Goal: Task Accomplishment & Management: Complete application form

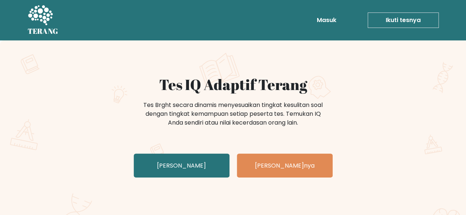
click at [383, 96] on div "Tes IQ Adaptif Terang Tes Brght secara dinamis menyesuaikan tingkat kesulitan s…" at bounding box center [233, 128] width 368 height 105
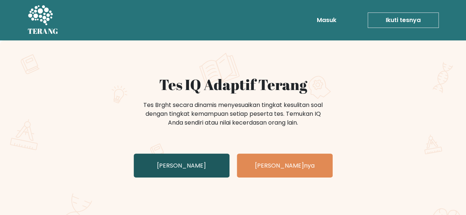
click at [180, 165] on font "Uji Diri Anda" at bounding box center [181, 166] width 49 height 8
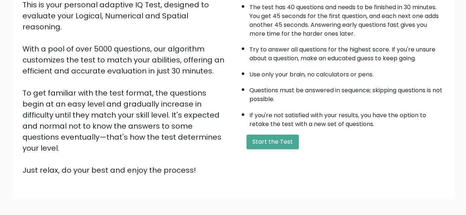
scroll to position [103, 0]
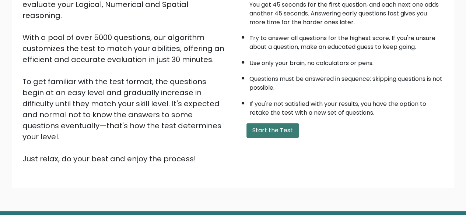
click at [269, 132] on button "Start the Test" at bounding box center [272, 130] width 52 height 15
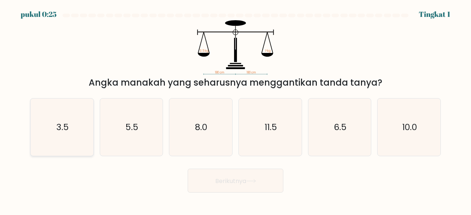
click at [56, 130] on text "3.5" at bounding box center [62, 127] width 13 height 12
click at [236, 110] on input "A. 3.5" at bounding box center [236, 109] width 0 height 2
radio input "true"
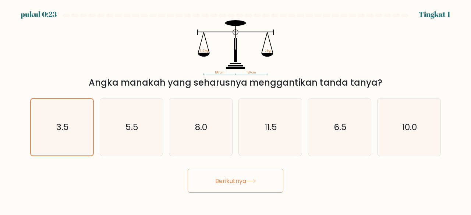
click at [249, 186] on button "Berikutnya" at bounding box center [236, 181] width 96 height 24
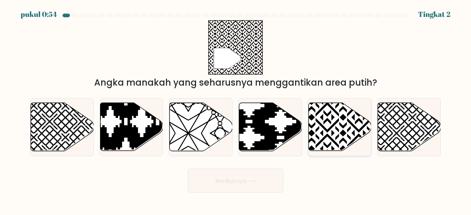
click at [344, 141] on icon at bounding box center [359, 102] width 127 height 127
click at [236, 110] on input "Dan." at bounding box center [236, 109] width 0 height 2
radio input "true"
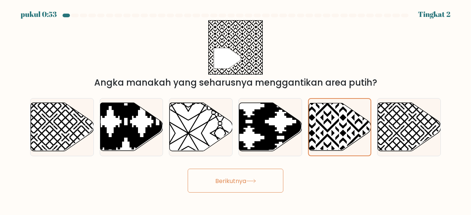
click at [259, 180] on button "Berikutnya" at bounding box center [236, 181] width 96 height 24
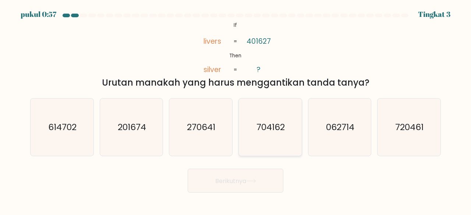
click at [269, 124] on text "704162" at bounding box center [271, 127] width 28 height 12
click at [236, 110] on input "D. 704162" at bounding box center [236, 109] width 0 height 2
radio input "true"
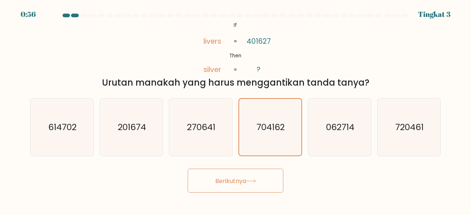
click at [245, 180] on font "Berikutnya" at bounding box center [230, 181] width 31 height 8
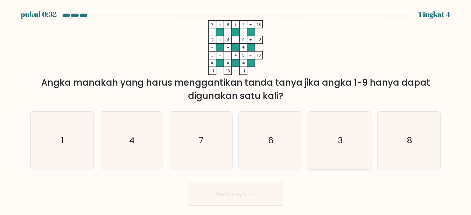
click at [342, 143] on text "3" at bounding box center [340, 140] width 5 height 12
click at [236, 110] on input "Dan. 3" at bounding box center [236, 109] width 0 height 2
radio input "true"
click at [252, 191] on button "Berikutnya" at bounding box center [236, 194] width 96 height 24
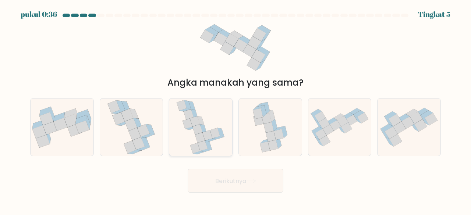
click at [211, 135] on icon at bounding box center [208, 135] width 10 height 10
click at [236, 110] on input "C." at bounding box center [236, 109] width 0 height 2
radio input "true"
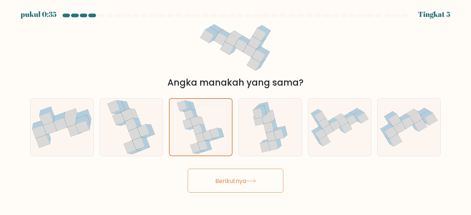
click at [248, 177] on button "Berikutnya" at bounding box center [236, 181] width 96 height 24
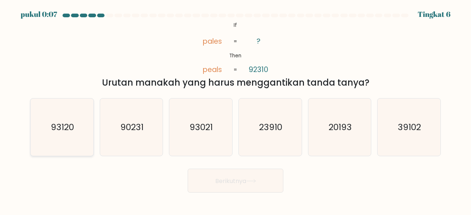
click at [75, 136] on icon "93120" at bounding box center [62, 128] width 58 height 58
click at [236, 110] on input "A. 93120" at bounding box center [236, 109] width 0 height 2
radio input "true"
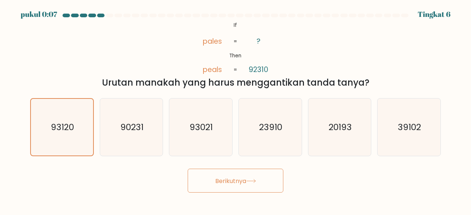
click at [243, 179] on font "Berikutnya" at bounding box center [230, 181] width 31 height 8
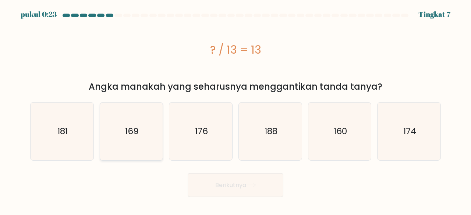
click at [139, 136] on icon "169" at bounding box center [132, 132] width 58 height 58
click at [236, 110] on input "B. 169" at bounding box center [236, 109] width 0 height 2
radio input "true"
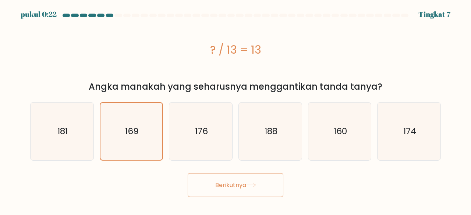
click at [256, 185] on icon at bounding box center [251, 185] width 10 height 4
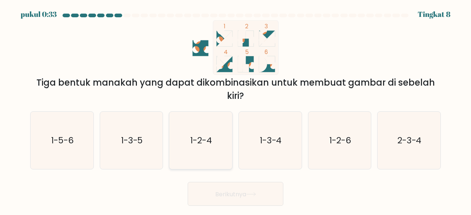
click at [207, 142] on text "1-2-4" at bounding box center [202, 140] width 22 height 12
click at [236, 110] on input "C. 1-2-4" at bounding box center [236, 109] width 0 height 2
radio input "true"
click at [253, 196] on icon at bounding box center [251, 194] width 10 height 4
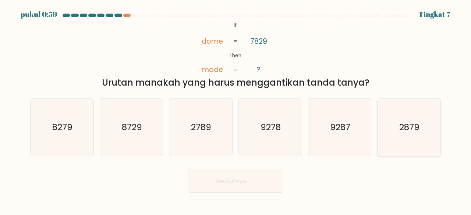
click at [419, 135] on icon "2879" at bounding box center [409, 128] width 58 height 58
click at [236, 110] on input "F. 2879" at bounding box center [236, 109] width 0 height 2
radio input "true"
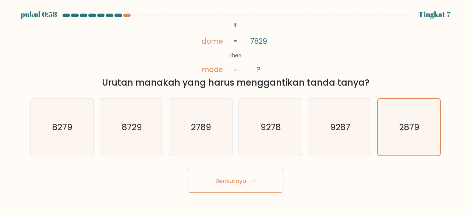
click at [233, 180] on font "Berikutnya" at bounding box center [230, 181] width 31 height 8
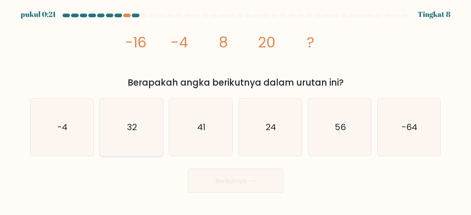
click at [141, 124] on icon "32" at bounding box center [132, 128] width 58 height 58
click at [236, 110] on input "B. 32" at bounding box center [236, 109] width 0 height 2
radio input "true"
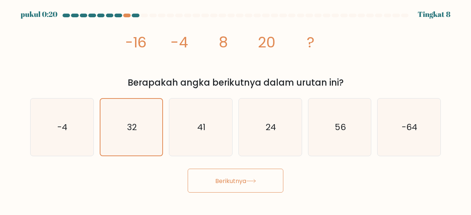
click at [254, 176] on button "Berikutnya" at bounding box center [236, 181] width 96 height 24
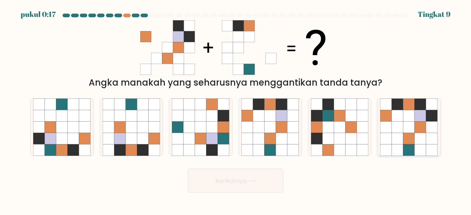
click at [405, 134] on icon at bounding box center [408, 138] width 11 height 11
click at [236, 110] on input "F." at bounding box center [236, 109] width 0 height 2
radio input "true"
click at [253, 186] on button "Berikutnya" at bounding box center [236, 181] width 96 height 24
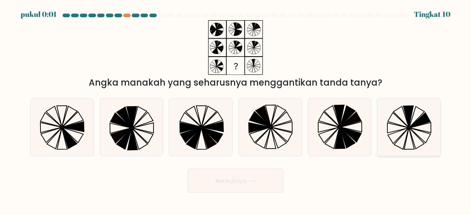
click at [418, 135] on icon at bounding box center [420, 135] width 21 height 15
click at [236, 110] on input "F." at bounding box center [236, 109] width 0 height 2
radio input "true"
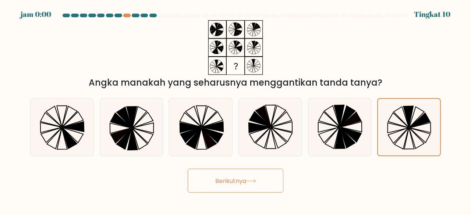
click at [250, 179] on icon at bounding box center [251, 181] width 10 height 4
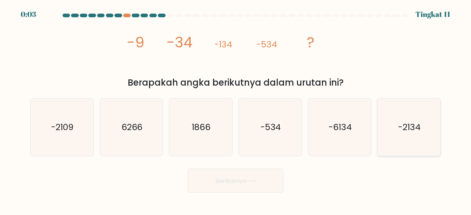
click at [417, 124] on text "-2134" at bounding box center [410, 127] width 22 height 12
click at [236, 110] on input "F. -2134" at bounding box center [236, 109] width 0 height 2
radio input "true"
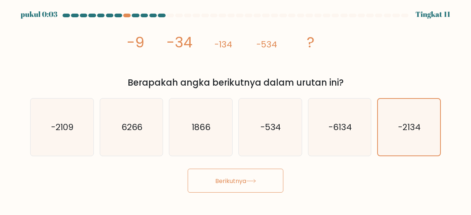
click at [261, 179] on button "Berikutnya" at bounding box center [236, 181] width 96 height 24
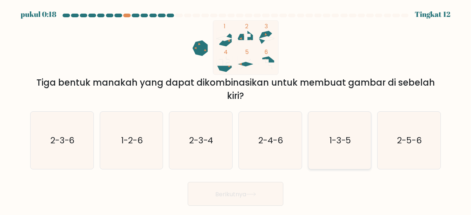
click at [342, 143] on text "1-3-5" at bounding box center [340, 140] width 22 height 12
click at [236, 110] on input "Dan. 1-3-5" at bounding box center [236, 109] width 0 height 2
radio input "true"
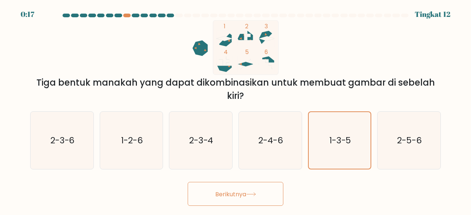
click at [257, 191] on button "Berikutnya" at bounding box center [236, 194] width 96 height 24
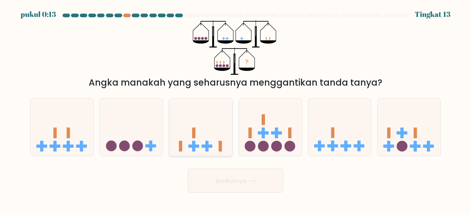
click at [209, 137] on icon at bounding box center [200, 127] width 63 height 52
click at [236, 110] on input "C." at bounding box center [236, 109] width 0 height 2
radio input "true"
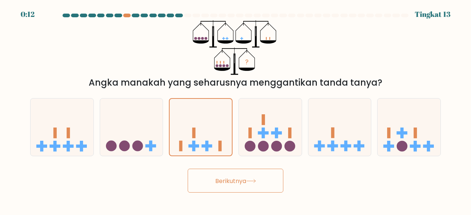
click at [255, 181] on icon at bounding box center [251, 181] width 10 height 4
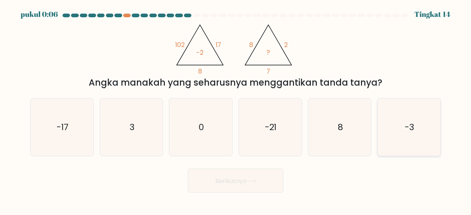
click at [420, 131] on icon "-3" at bounding box center [409, 128] width 58 height 58
click at [236, 110] on input "F. -3" at bounding box center [236, 109] width 0 height 2
radio input "true"
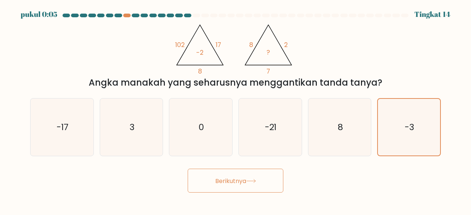
click at [255, 182] on icon at bounding box center [251, 181] width 10 height 4
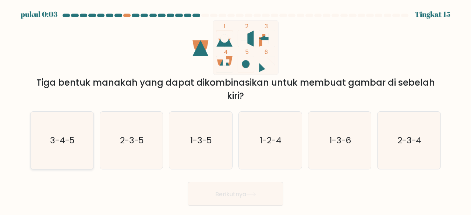
click at [73, 146] on text "3-4-5" at bounding box center [62, 140] width 25 height 12
click at [236, 110] on input "A. 3-4-5" at bounding box center [236, 109] width 0 height 2
radio input "true"
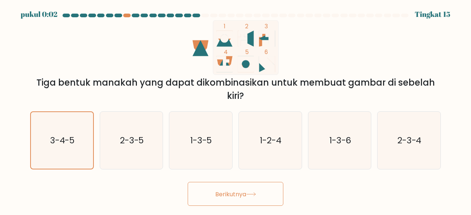
click at [224, 192] on font "Berikutnya" at bounding box center [230, 194] width 31 height 8
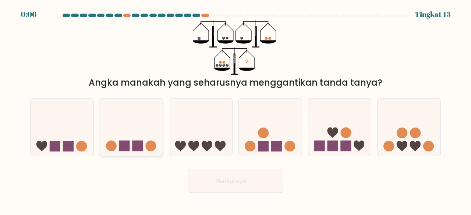
click at [142, 130] on icon at bounding box center [131, 127] width 63 height 52
click at [236, 110] on input "B." at bounding box center [236, 109] width 0 height 2
radio input "true"
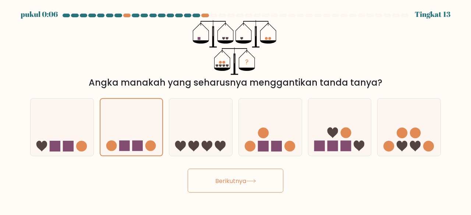
click at [236, 178] on font "Berikutnya" at bounding box center [230, 181] width 31 height 8
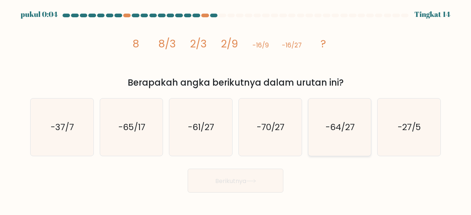
click at [342, 126] on text "-64/27" at bounding box center [340, 127] width 29 height 12
click at [236, 110] on input "Dan. -64/27" at bounding box center [236, 109] width 0 height 2
radio input "true"
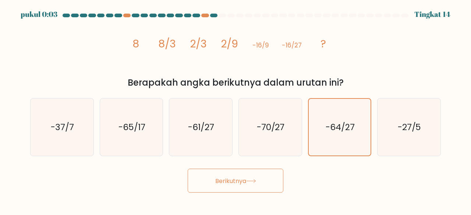
click at [250, 182] on icon at bounding box center [251, 181] width 10 height 4
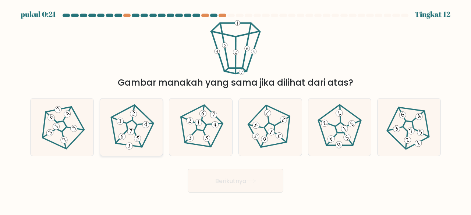
click at [136, 129] on icon at bounding box center [131, 127] width 46 height 46
click at [236, 110] on input "B." at bounding box center [236, 109] width 0 height 2
radio input "true"
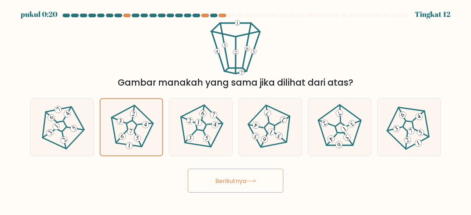
click at [241, 181] on font "Berikutnya" at bounding box center [230, 181] width 31 height 8
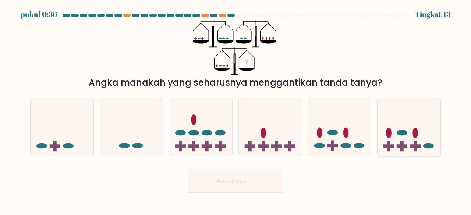
click at [411, 144] on icon at bounding box center [409, 127] width 63 height 52
click at [236, 110] on input "F." at bounding box center [236, 109] width 0 height 2
radio input "true"
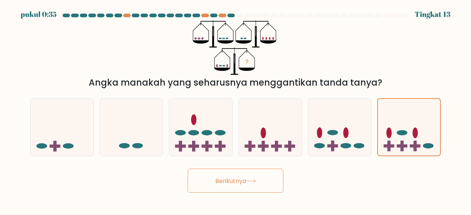
click at [242, 180] on font "Berikutnya" at bounding box center [230, 181] width 31 height 8
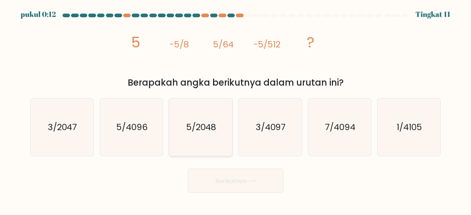
click at [208, 130] on text "5/2048" at bounding box center [201, 127] width 30 height 12
click at [236, 110] on input "C. 5/2048" at bounding box center [236, 109] width 0 height 2
radio input "true"
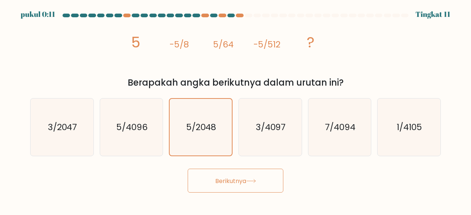
click at [241, 177] on font "Berikutnya" at bounding box center [230, 181] width 31 height 8
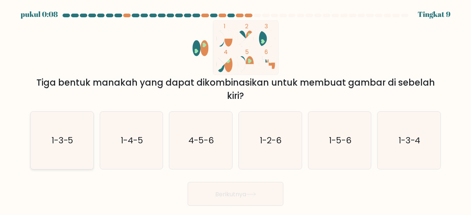
click at [64, 142] on text "1-3-5" at bounding box center [63, 140] width 22 height 12
click at [236, 110] on input "A. 1-3-5" at bounding box center [236, 109] width 0 height 2
radio input "true"
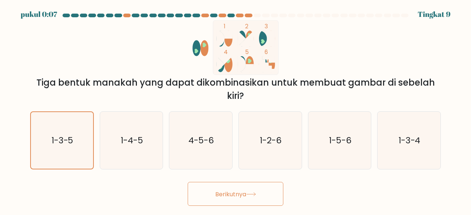
click at [240, 195] on font "Berikutnya" at bounding box center [230, 194] width 31 height 8
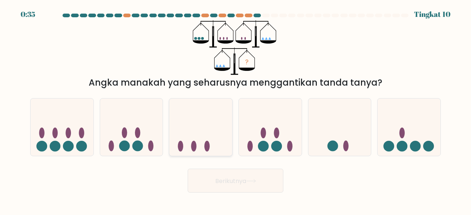
click at [196, 141] on icon at bounding box center [200, 127] width 63 height 52
click at [236, 110] on input "C." at bounding box center [236, 109] width 0 height 2
radio input "true"
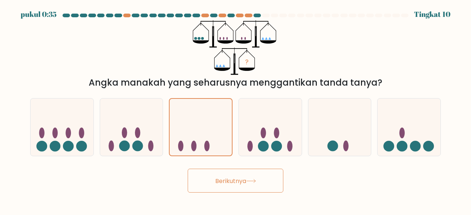
click at [252, 184] on button "Berikutnya" at bounding box center [236, 181] width 96 height 24
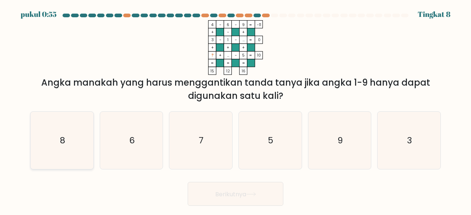
click at [64, 137] on text "8" at bounding box center [62, 140] width 5 height 12
click at [236, 110] on input "A. 8" at bounding box center [236, 109] width 0 height 2
radio input "true"
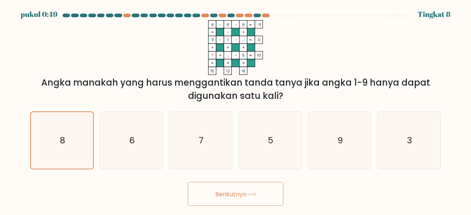
click at [243, 196] on font "Berikutnya" at bounding box center [230, 194] width 31 height 8
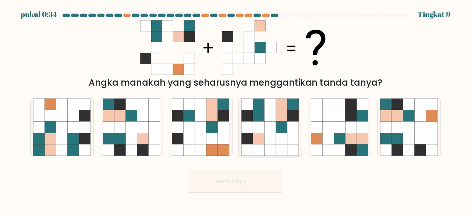
click at [284, 137] on icon at bounding box center [281, 138] width 11 height 11
click at [236, 110] on input "D." at bounding box center [236, 109] width 0 height 2
radio input "true"
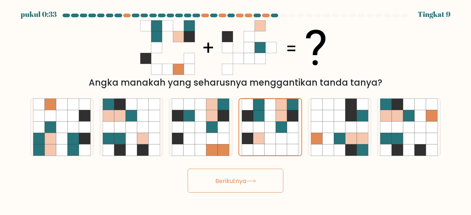
click at [255, 179] on button "Berikutnya" at bounding box center [236, 181] width 96 height 24
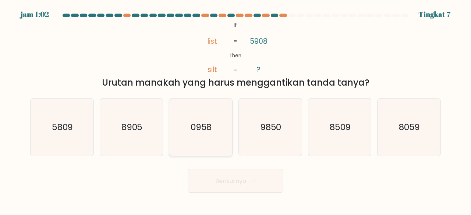
click at [211, 125] on text "0958" at bounding box center [201, 127] width 21 height 12
click at [236, 110] on input "C. 0958" at bounding box center [236, 109] width 0 height 2
radio input "true"
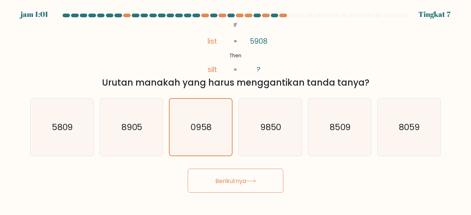
click at [231, 181] on font "Berikutnya" at bounding box center [230, 181] width 31 height 8
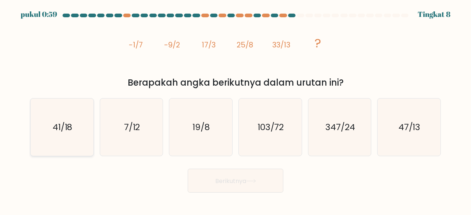
click at [63, 123] on text "41/18" at bounding box center [63, 127] width 20 height 12
click at [236, 110] on input "A. 41/18" at bounding box center [236, 109] width 0 height 2
radio input "true"
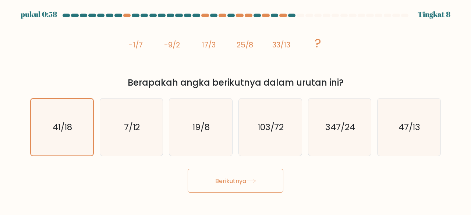
click at [214, 176] on button "Berikutnya" at bounding box center [236, 181] width 96 height 24
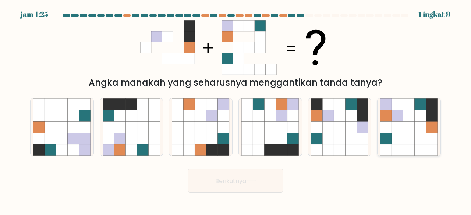
click at [424, 140] on icon at bounding box center [420, 138] width 11 height 11
click at [236, 110] on input "F." at bounding box center [236, 109] width 0 height 2
radio input "true"
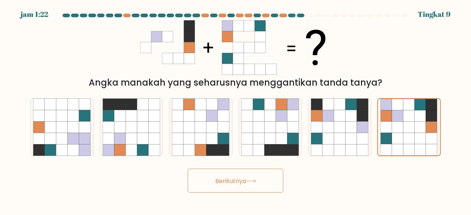
click at [221, 187] on button "Berikutnya" at bounding box center [236, 181] width 96 height 24
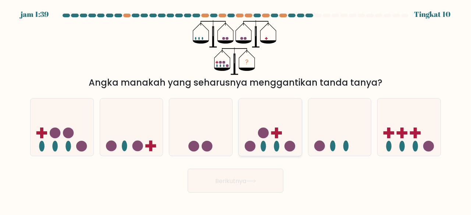
click at [263, 122] on icon at bounding box center [270, 127] width 63 height 52
click at [236, 110] on input "D." at bounding box center [236, 109] width 0 height 2
radio input "true"
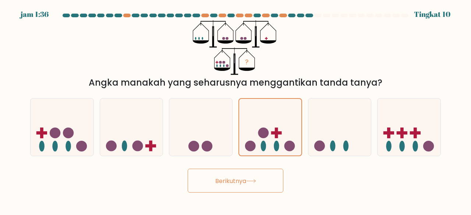
click at [216, 181] on font "Berikutnya" at bounding box center [230, 181] width 31 height 8
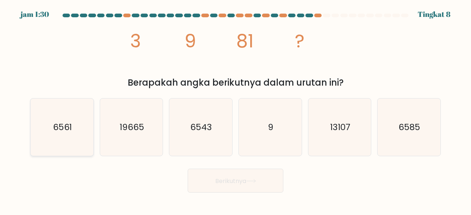
click at [60, 123] on text "6561" at bounding box center [62, 127] width 19 height 12
click at [236, 110] on input "A. 6561" at bounding box center [236, 109] width 0 height 2
radio input "true"
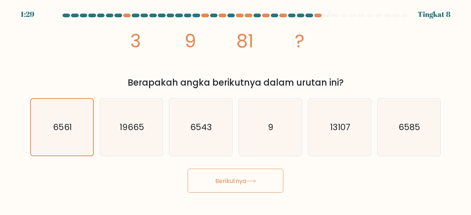
click at [227, 183] on font "Berikutnya" at bounding box center [230, 181] width 31 height 8
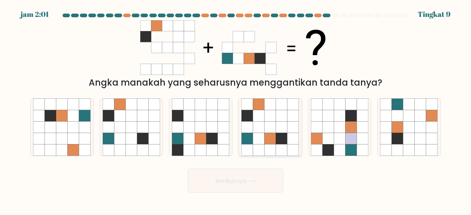
click at [267, 141] on icon at bounding box center [270, 138] width 11 height 11
click at [236, 110] on input "D." at bounding box center [236, 109] width 0 height 2
radio input "true"
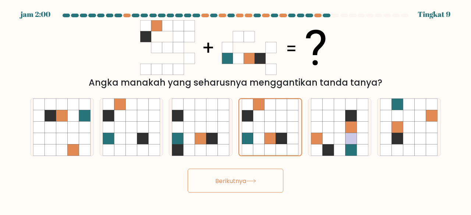
click at [255, 184] on button "Berikutnya" at bounding box center [236, 181] width 96 height 24
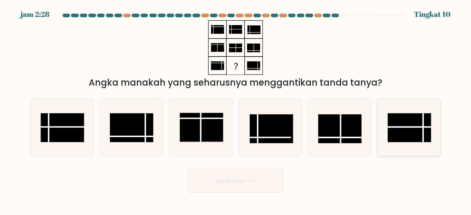
click at [404, 126] on rect at bounding box center [409, 127] width 43 height 29
click at [236, 110] on input "F." at bounding box center [236, 109] width 0 height 2
radio input "true"
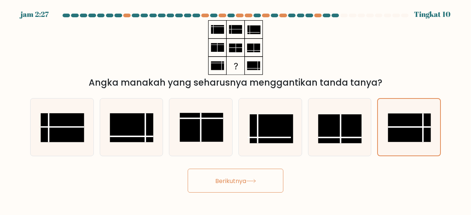
click at [221, 177] on button "Berikutnya" at bounding box center [236, 181] width 96 height 24
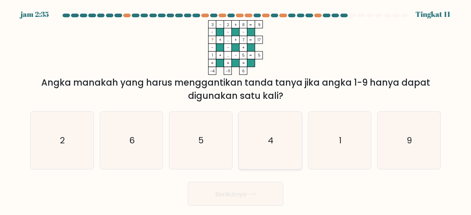
click at [267, 128] on icon "4" at bounding box center [270, 141] width 58 height 58
click at [236, 110] on input "D. 4" at bounding box center [236, 109] width 0 height 2
radio input "true"
click at [138, 133] on icon "6" at bounding box center [132, 141] width 58 height 58
click at [236, 110] on input "B. 6" at bounding box center [236, 109] width 0 height 2
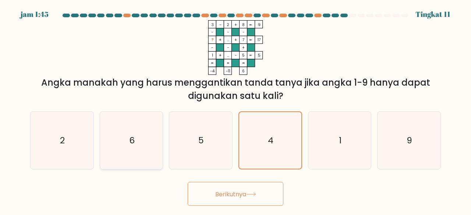
radio input "true"
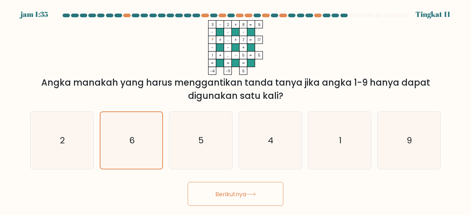
click at [251, 189] on button "Berikutnya" at bounding box center [236, 194] width 96 height 24
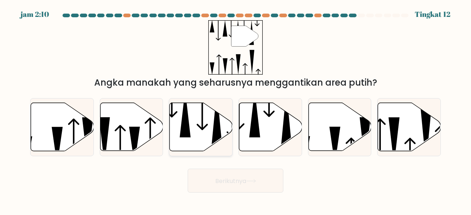
click at [202, 124] on icon at bounding box center [202, 111] width 11 height 39
click at [236, 110] on input "C." at bounding box center [236, 109] width 0 height 2
radio input "true"
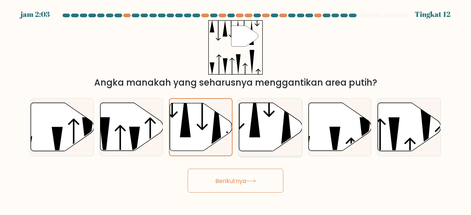
click at [262, 134] on icon at bounding box center [270, 127] width 63 height 48
click at [236, 110] on input "D." at bounding box center [236, 109] width 0 height 2
radio input "true"
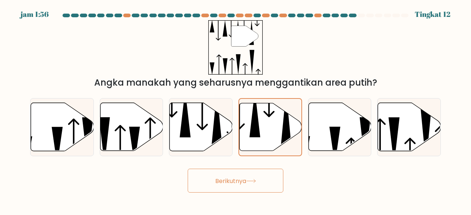
click at [254, 182] on icon at bounding box center [251, 181] width 10 height 4
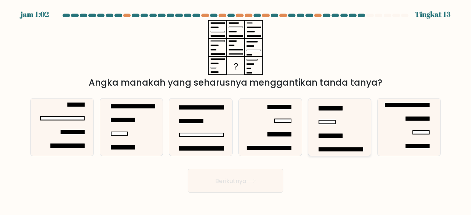
click at [335, 130] on icon at bounding box center [340, 128] width 58 height 58
click at [236, 110] on input "Dan." at bounding box center [236, 109] width 0 height 2
radio input "true"
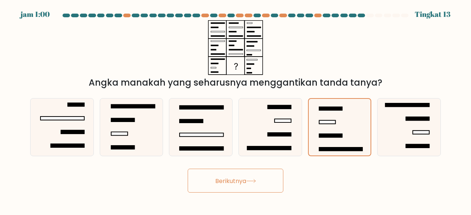
click at [208, 183] on button "Berikutnya" at bounding box center [236, 181] width 96 height 24
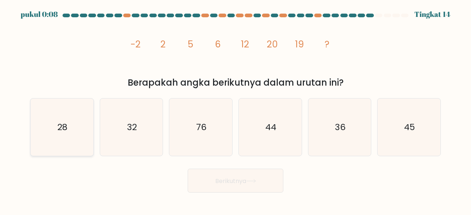
click at [66, 130] on text "28" at bounding box center [62, 127] width 10 height 12
click at [236, 110] on input "A. 28" at bounding box center [236, 109] width 0 height 2
radio input "true"
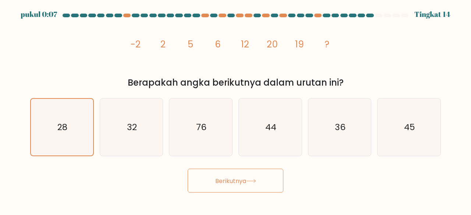
click at [228, 183] on font "Berikutnya" at bounding box center [230, 181] width 31 height 8
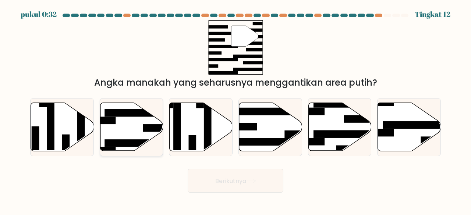
click at [126, 135] on icon at bounding box center [131, 127] width 63 height 48
click at [236, 110] on input "B." at bounding box center [236, 109] width 0 height 2
radio input "true"
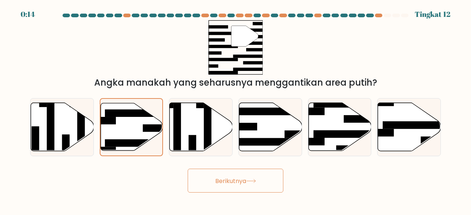
click at [255, 183] on icon at bounding box center [251, 181] width 10 height 4
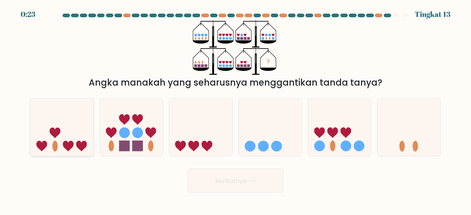
click at [66, 129] on icon at bounding box center [62, 127] width 63 height 52
click at [236, 110] on input "A." at bounding box center [236, 109] width 0 height 2
radio input "true"
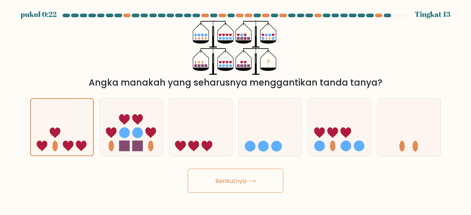
click at [243, 181] on font "Berikutnya" at bounding box center [230, 181] width 31 height 8
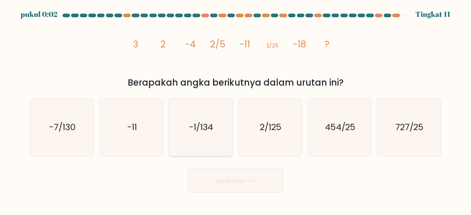
click at [205, 129] on text "-1/134" at bounding box center [201, 127] width 24 height 12
click at [236, 110] on input "C. -1/134" at bounding box center [236, 109] width 0 height 2
radio input "true"
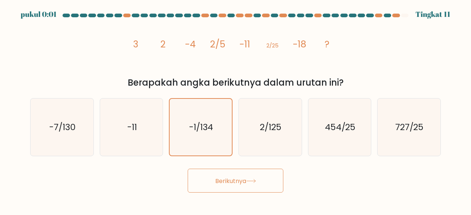
click at [229, 186] on button "Berikutnya" at bounding box center [236, 181] width 96 height 24
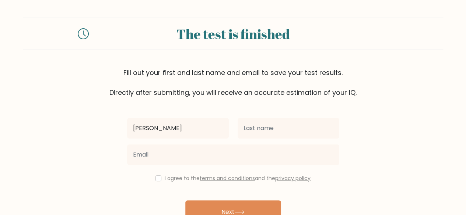
type input "[PERSON_NAME]"
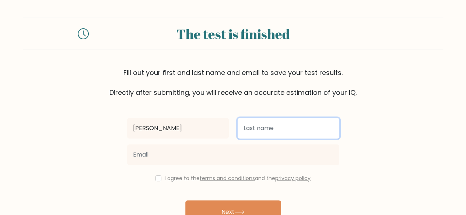
click at [287, 128] on input "text" at bounding box center [288, 128] width 102 height 21
type input "Safitri"
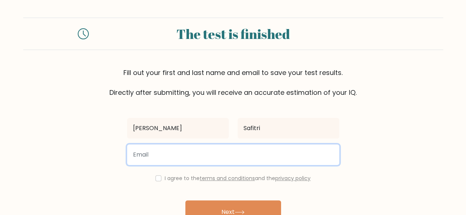
click at [221, 159] on input "email" at bounding box center [233, 155] width 212 height 21
type input "jihan.jfs@gmail.com"
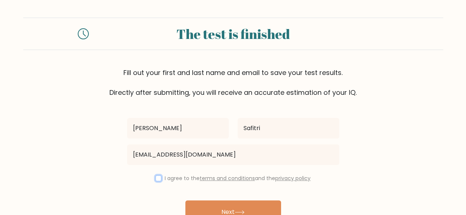
click at [158, 179] on input "checkbox" at bounding box center [158, 179] width 6 height 6
checkbox input "true"
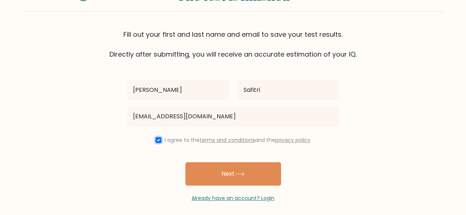
scroll to position [42, 0]
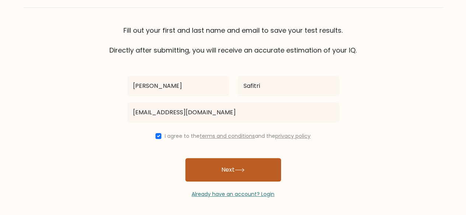
click at [256, 168] on button "Next" at bounding box center [233, 170] width 96 height 24
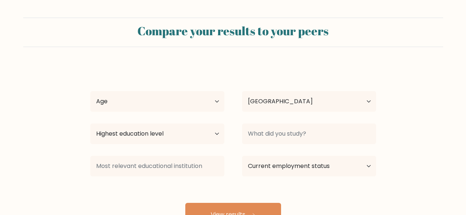
select select "ID"
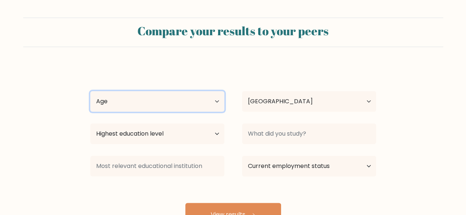
click at [202, 101] on select "Age Under 18 years old 18-24 years old 25-34 years old 35-44 years old 45-54 ye…" at bounding box center [157, 101] width 134 height 21
select select "18_24"
click at [90, 91] on select "Age Under 18 years old 18-24 years old 25-34 years old 35-44 years old 45-54 ye…" at bounding box center [157, 101] width 134 height 21
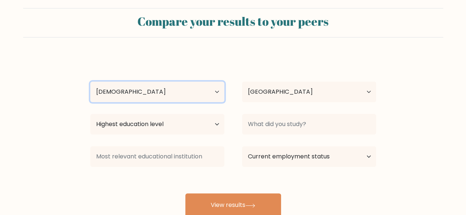
scroll to position [12, 0]
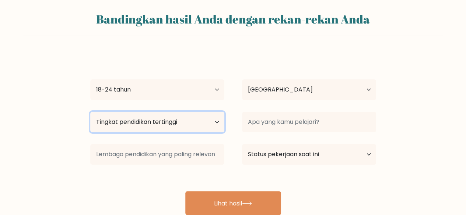
click at [182, 126] on select "Tingkat pendidikan tertinggi Tidak bersekolah Utama Sekolah Menengah Pertama Se…" at bounding box center [157, 122] width 134 height 21
select select "bachelors_degree"
click at [90, 112] on select "Tingkat pendidikan tertinggi Tidak bersekolah Utama Sekolah Menengah Pertama Se…" at bounding box center [157, 122] width 134 height 21
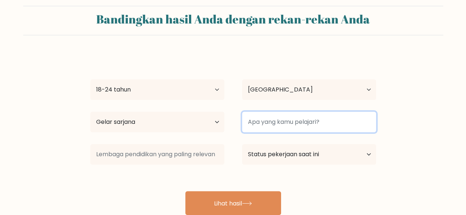
click at [349, 121] on input at bounding box center [309, 122] width 134 height 21
type input "Akuntansi"
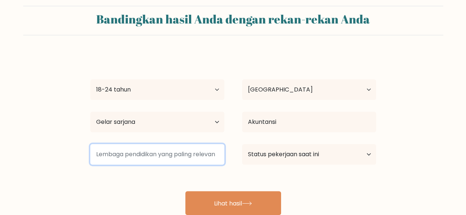
click at [191, 154] on input at bounding box center [157, 154] width 134 height 21
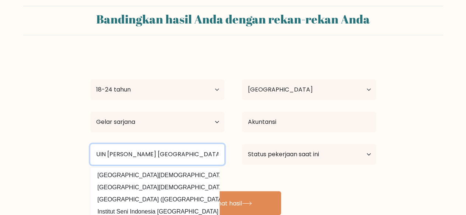
type input "UIN Raden Mas Said Surakarta"
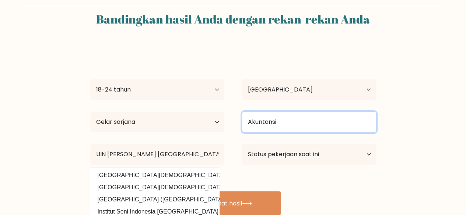
click at [312, 120] on input "Akuntansi" at bounding box center [309, 122] width 134 height 21
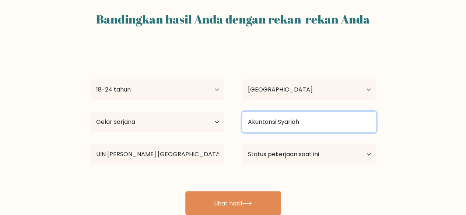
type input "Akuntansi Syariah"
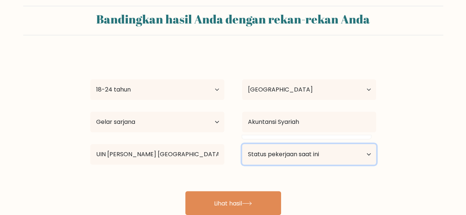
click at [339, 149] on select "Status pekerjaan saat ini Bekerja Murid Pensiun Lainnya / lebih suka tidak menj…" at bounding box center [309, 154] width 134 height 21
select select "other"
click at [242, 144] on select "Status pekerjaan saat ini Bekerja Murid Pensiun Lainnya / lebih suka tidak menj…" at bounding box center [309, 154] width 134 height 21
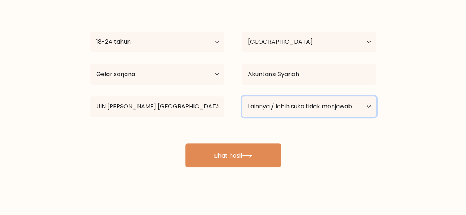
scroll to position [60, 0]
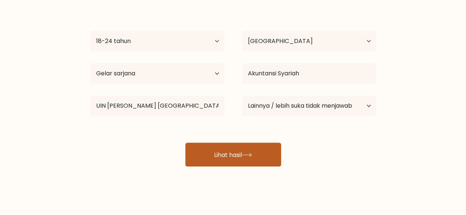
click at [253, 157] on button "Lihat hasil" at bounding box center [233, 155] width 96 height 24
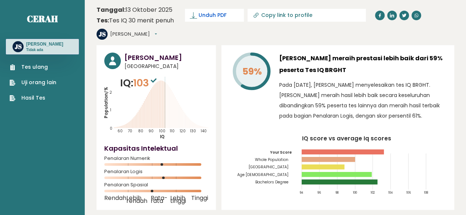
click at [215, 15] on font "Unduh PDF" at bounding box center [212, 14] width 28 height 7
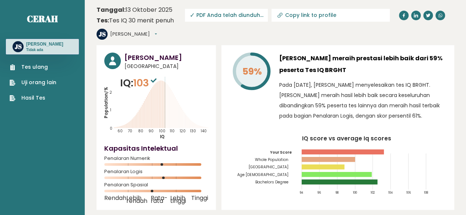
click at [220, 15] on font "PDF Anda telah diunduh..." at bounding box center [229, 14] width 67 height 7
click at [325, 14] on input "Copy link to profile" at bounding box center [335, 15] width 100 height 6
type input "[URL][DOMAIN_NAME]"
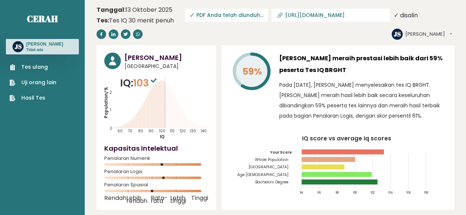
click at [231, 14] on font "PDF Anda telah diunduh..." at bounding box center [229, 14] width 67 height 7
click at [251, 35] on header "Tanggal: [DATE] Tes: Tes IQ 30 menit penuh Unduh PDF Mengunduh... Mengunduh ✓ P…" at bounding box center [274, 23] width 357 height 38
